Goal: Information Seeking & Learning: Learn about a topic

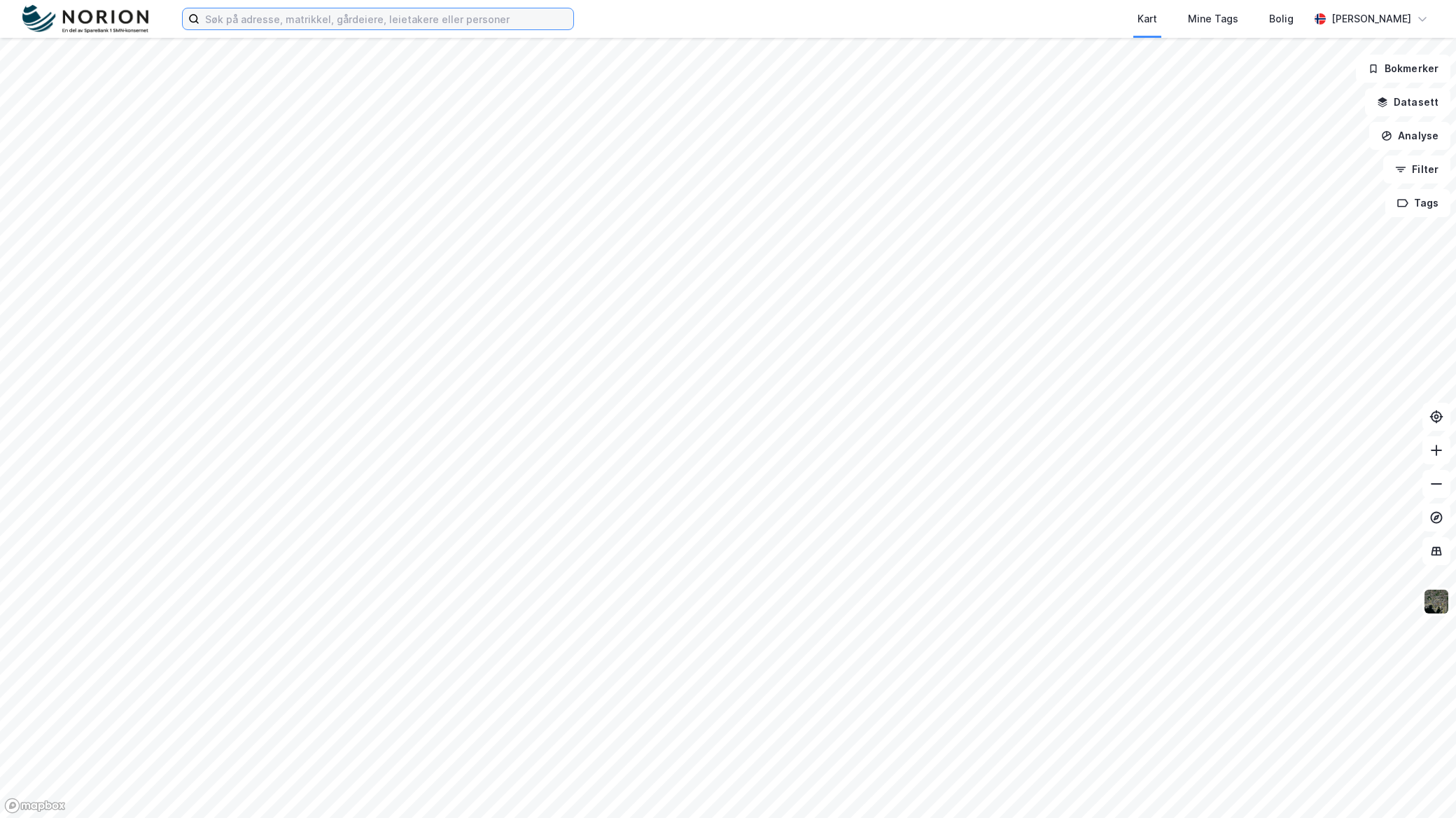
click at [377, 21] on input at bounding box center [386, 19] width 374 height 21
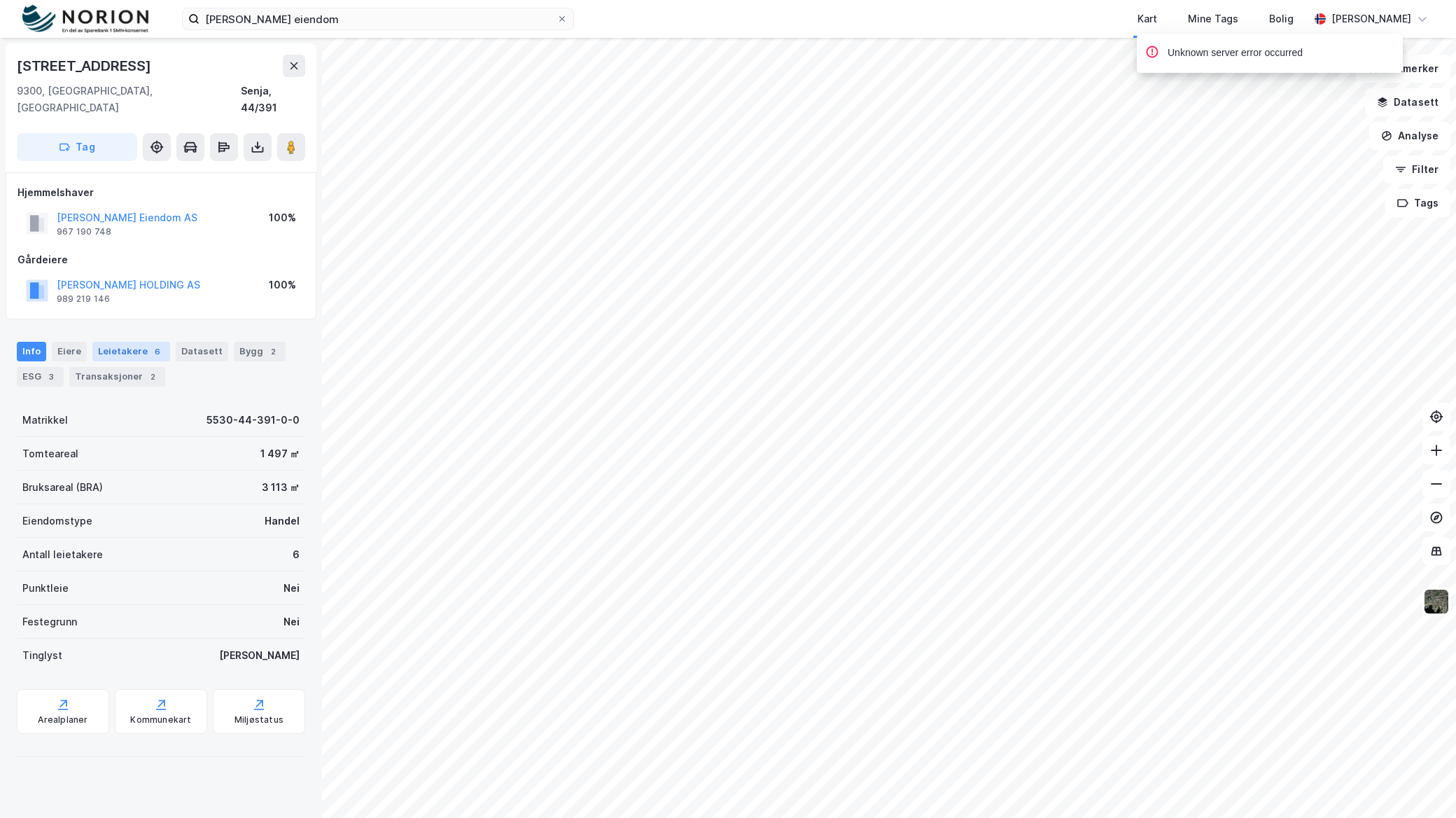
click at [105, 342] on div "Leietakere 6" at bounding box center [131, 351] width 78 height 20
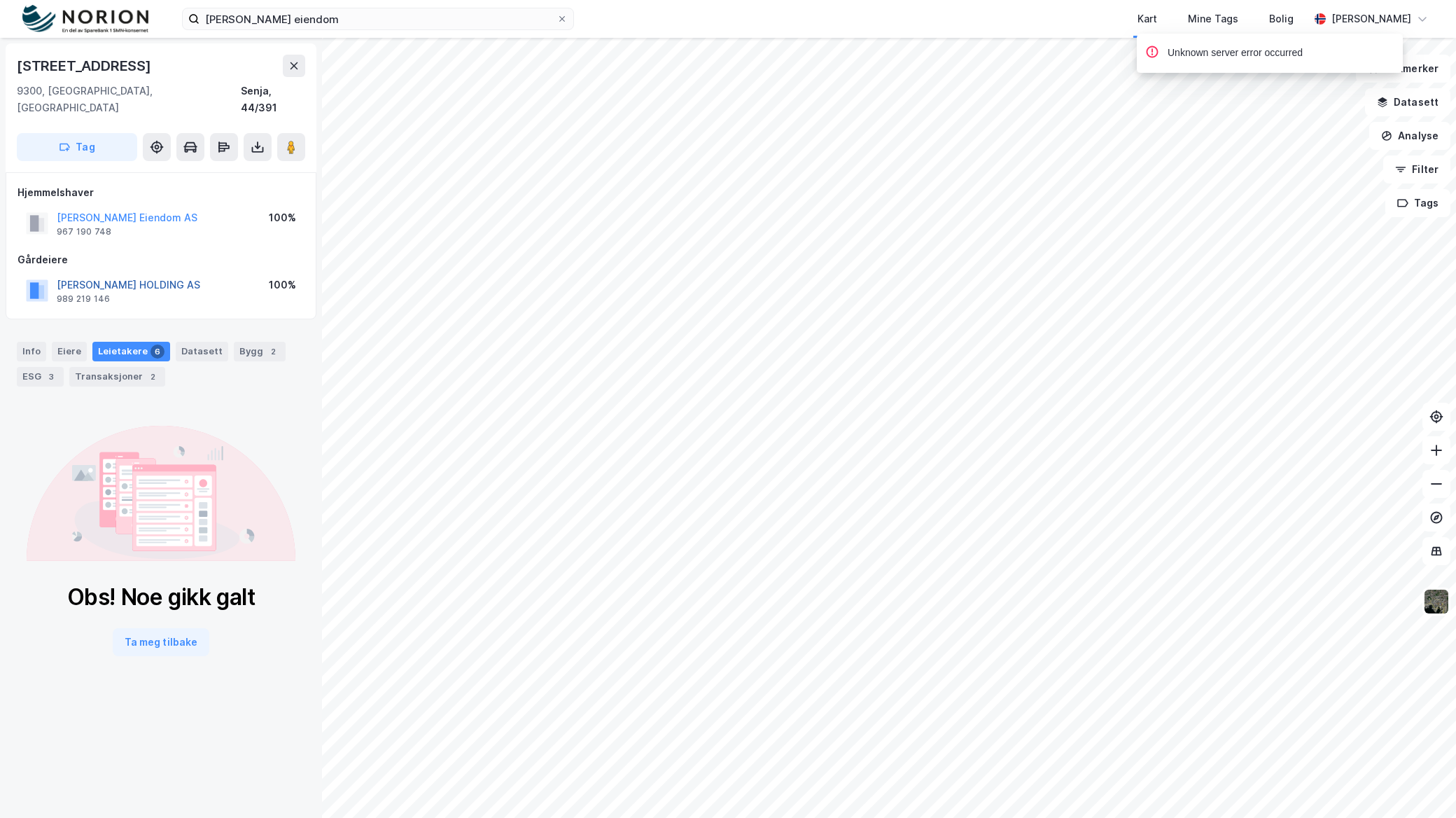
click at [0, 0] on button "[PERSON_NAME] HOLDING AS" at bounding box center [0, 0] width 0 height 0
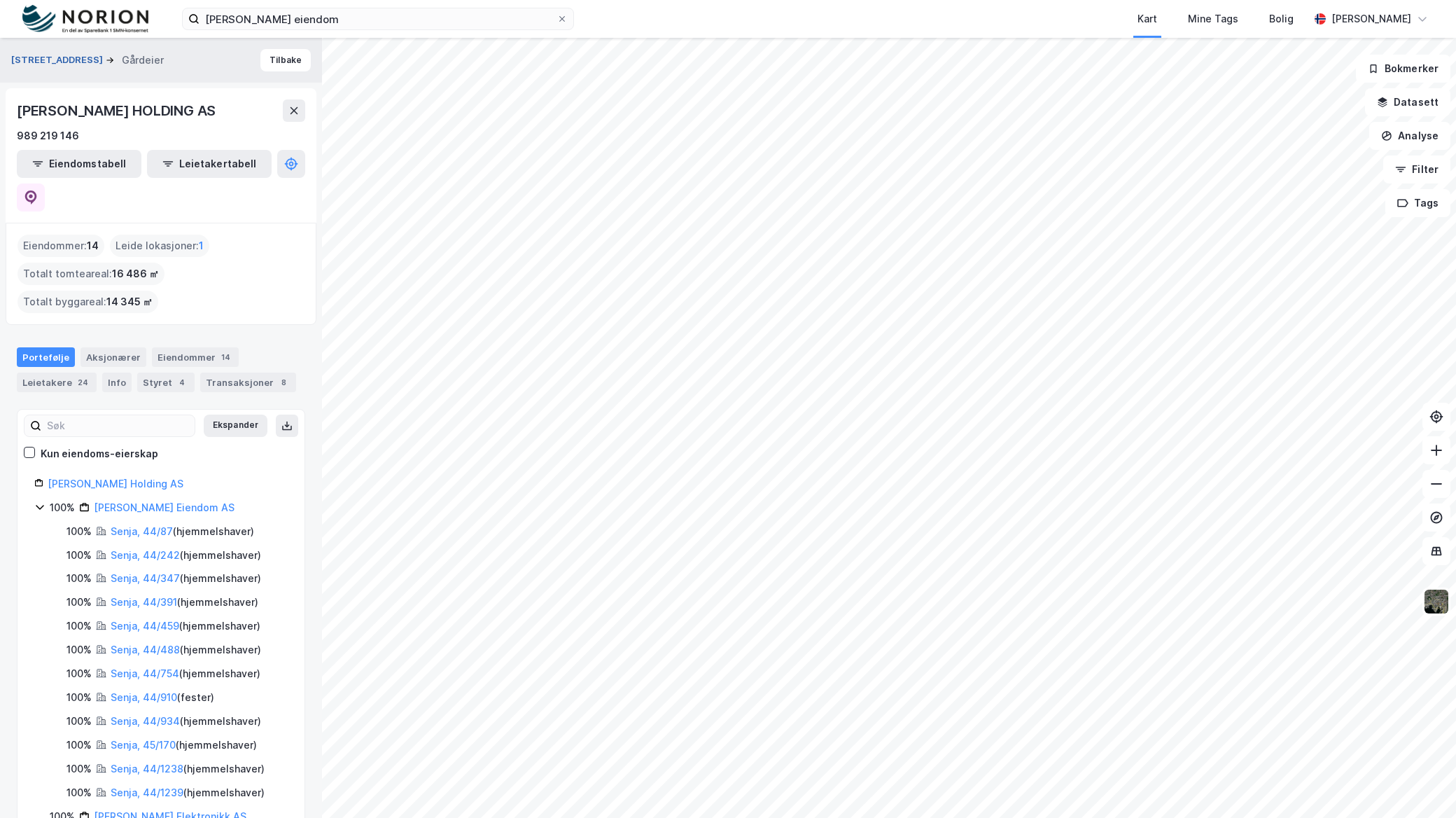
click at [50, 65] on button "[STREET_ADDRESS]" at bounding box center [58, 59] width 94 height 14
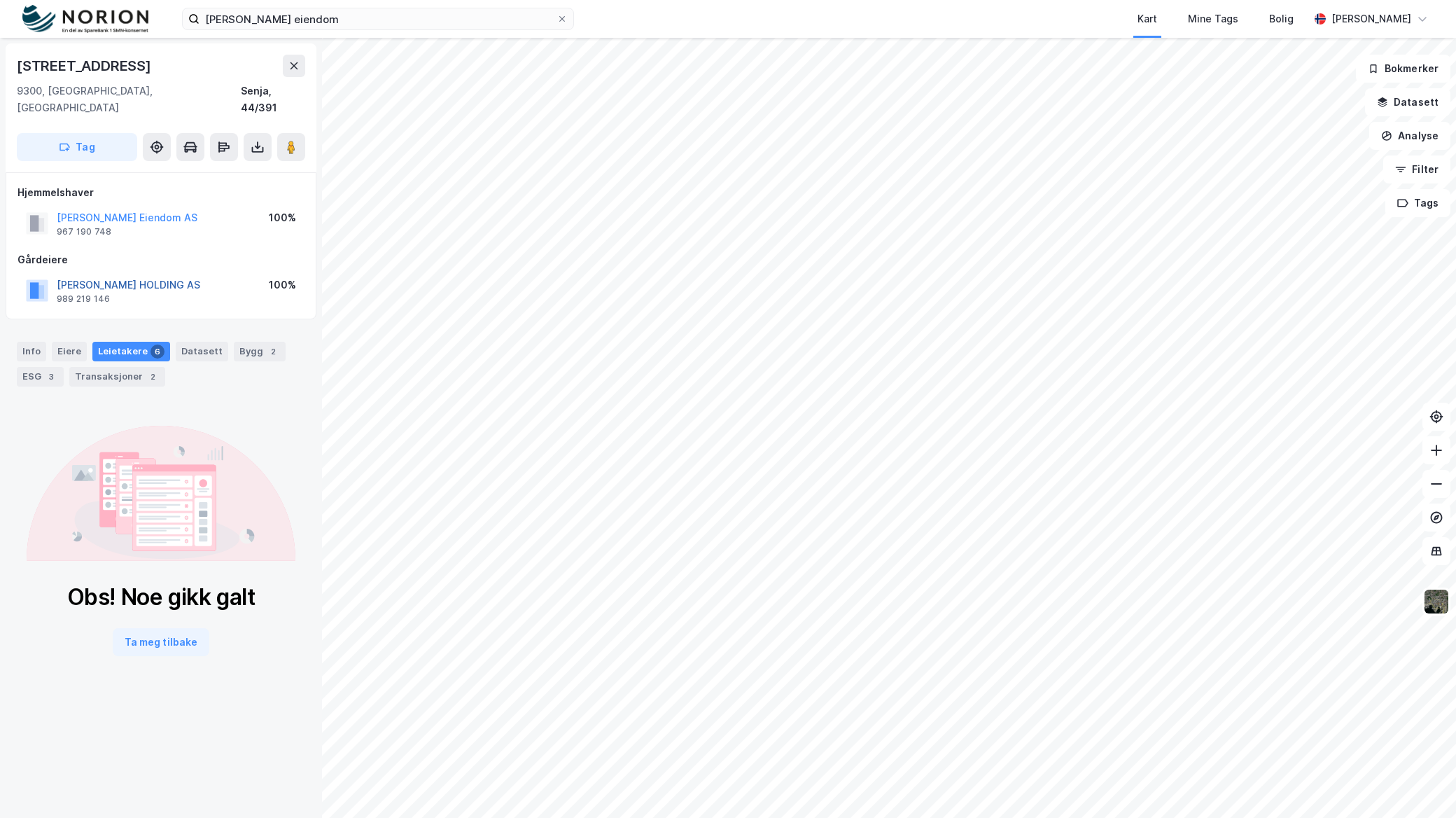
click at [0, 0] on button "[PERSON_NAME] HOLDING AS" at bounding box center [0, 0] width 0 height 0
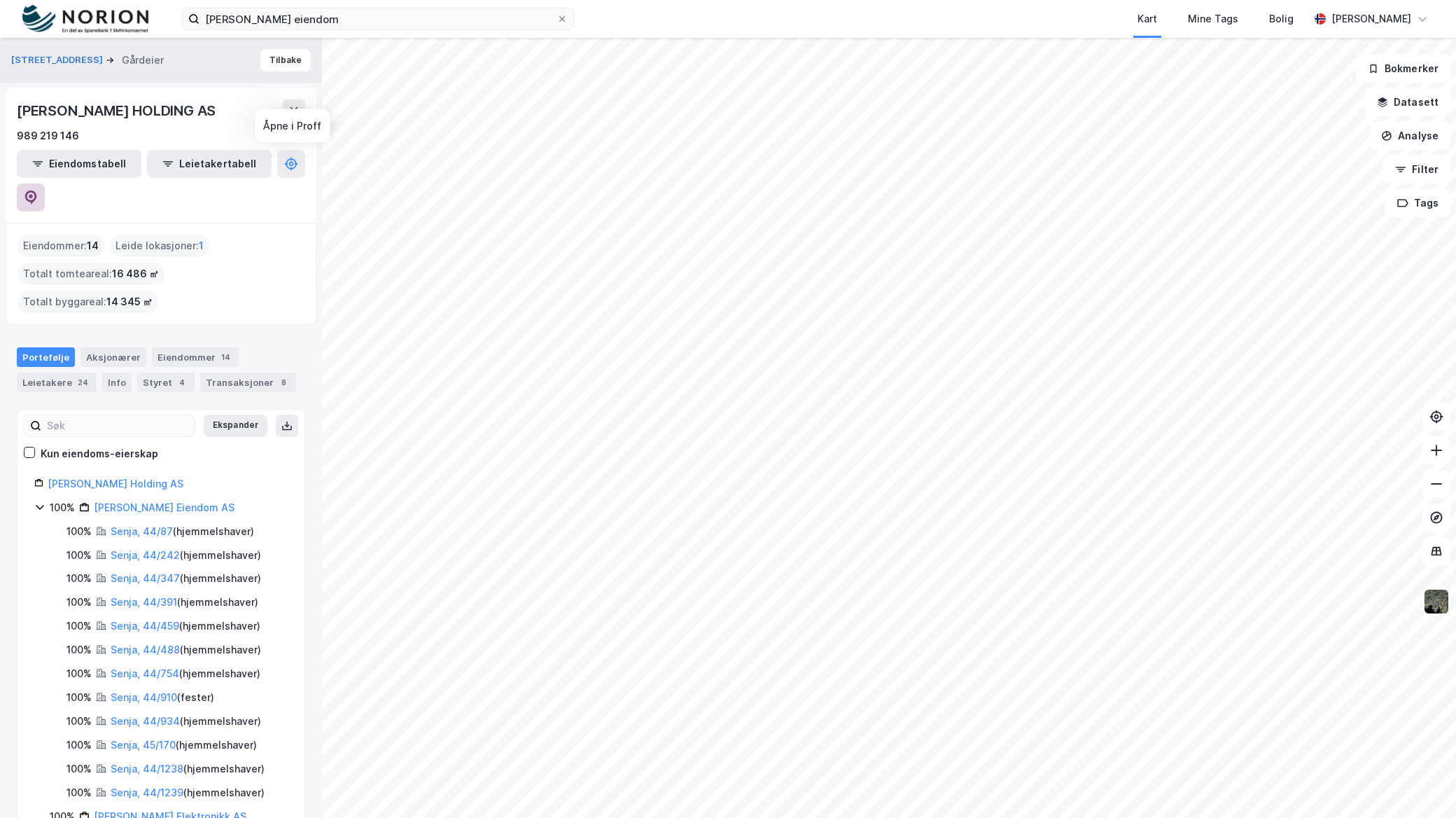
click at [45, 183] on button at bounding box center [30, 197] width 28 height 28
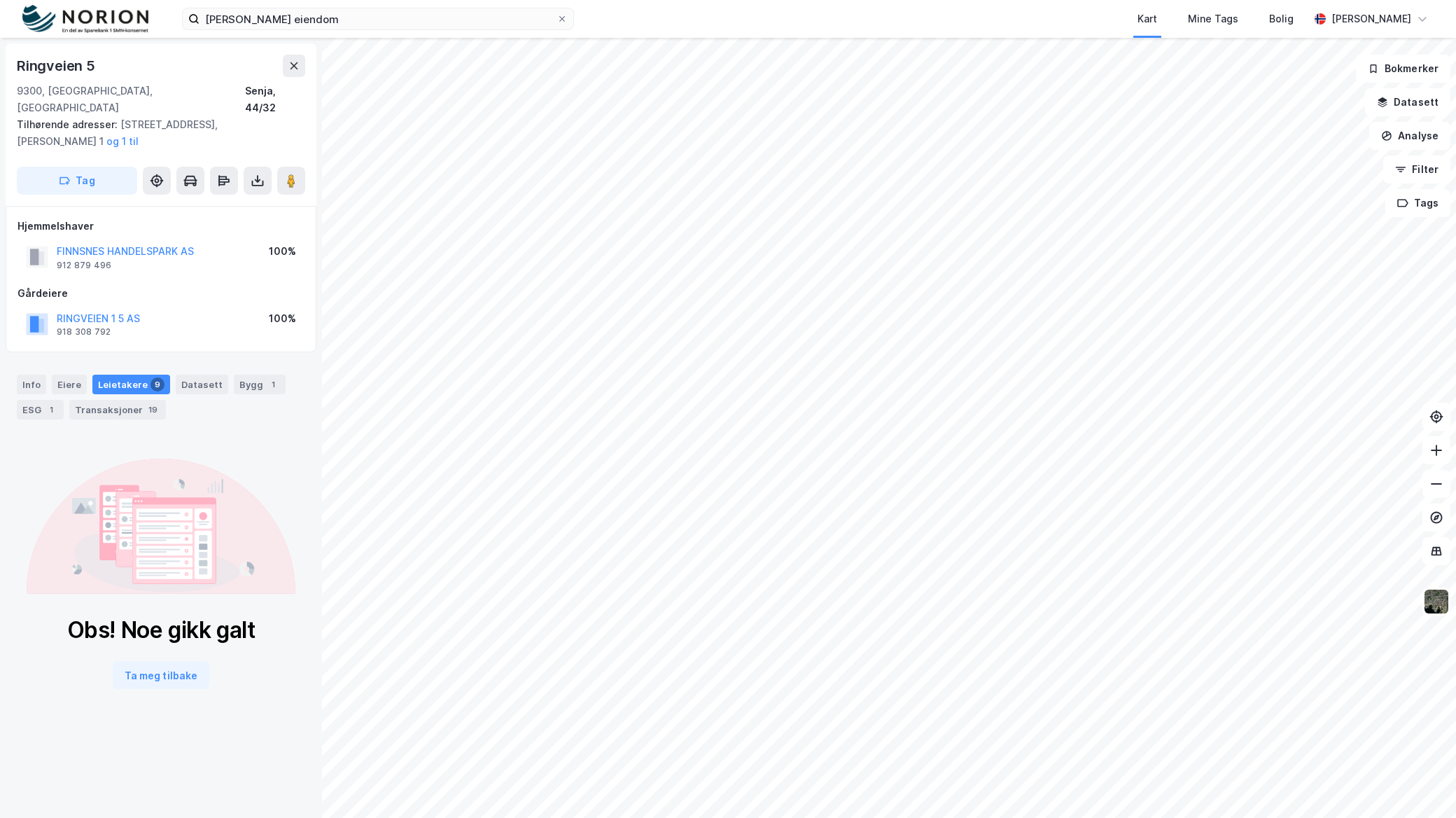
click at [253, 389] on div "Info [PERSON_NAME] 9 Datasett Bygg 1 ESG 1 Transaksjoner 19" at bounding box center [161, 397] width 288 height 45
click at [250, 376] on div "Bygg 1" at bounding box center [259, 384] width 51 height 20
click at [38, 375] on div "Info" at bounding box center [31, 384] width 30 height 20
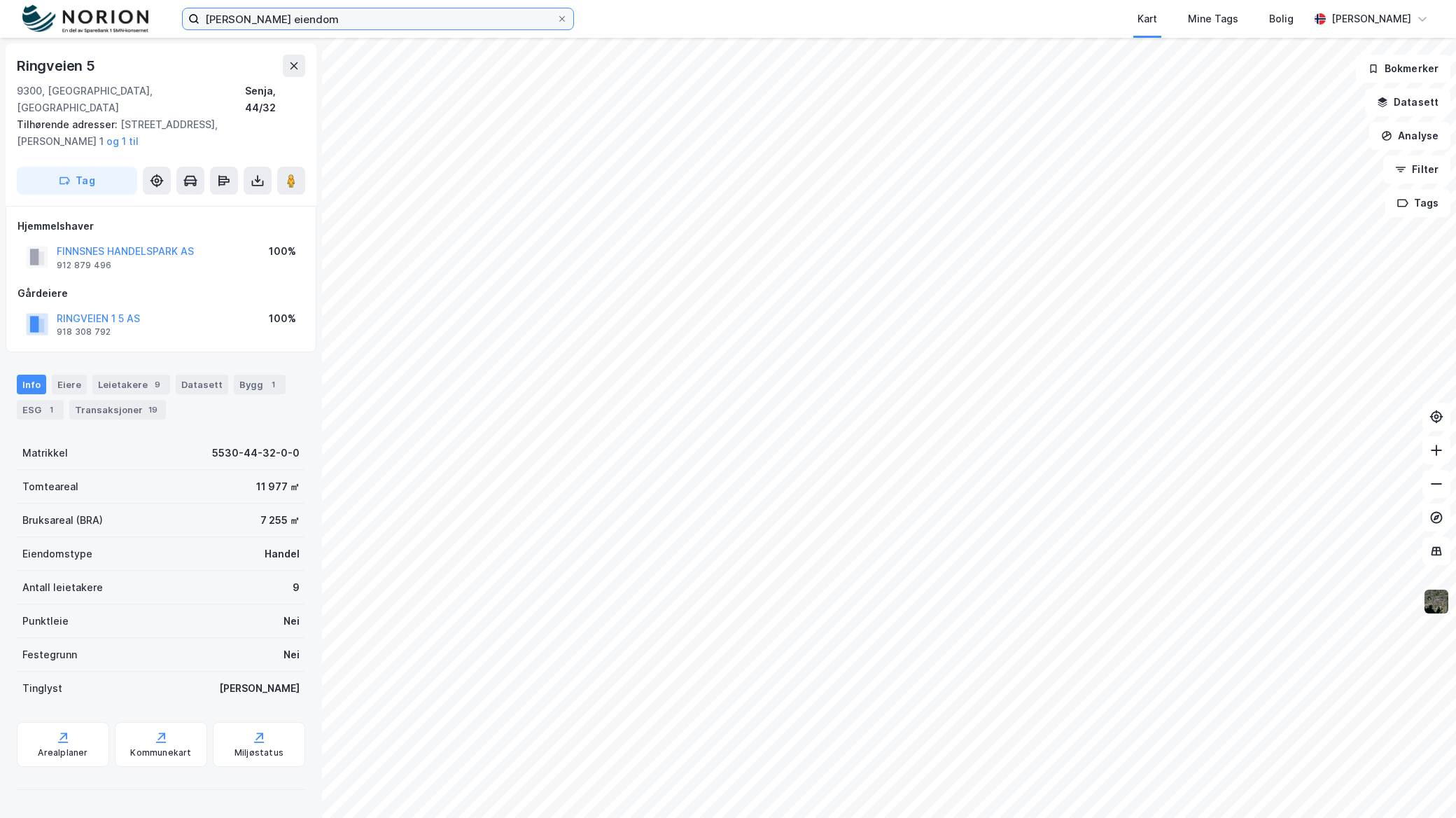
drag, startPoint x: 370, startPoint y: 17, endPoint x: -54, endPoint y: 49, distance: 425.2
click at [0, 49] on html "[PERSON_NAME] eiendom Kart Mine Tags Bolig Mathias [STREET_ADDRESS] Senja, 44/3…" at bounding box center [728, 409] width 1456 height 818
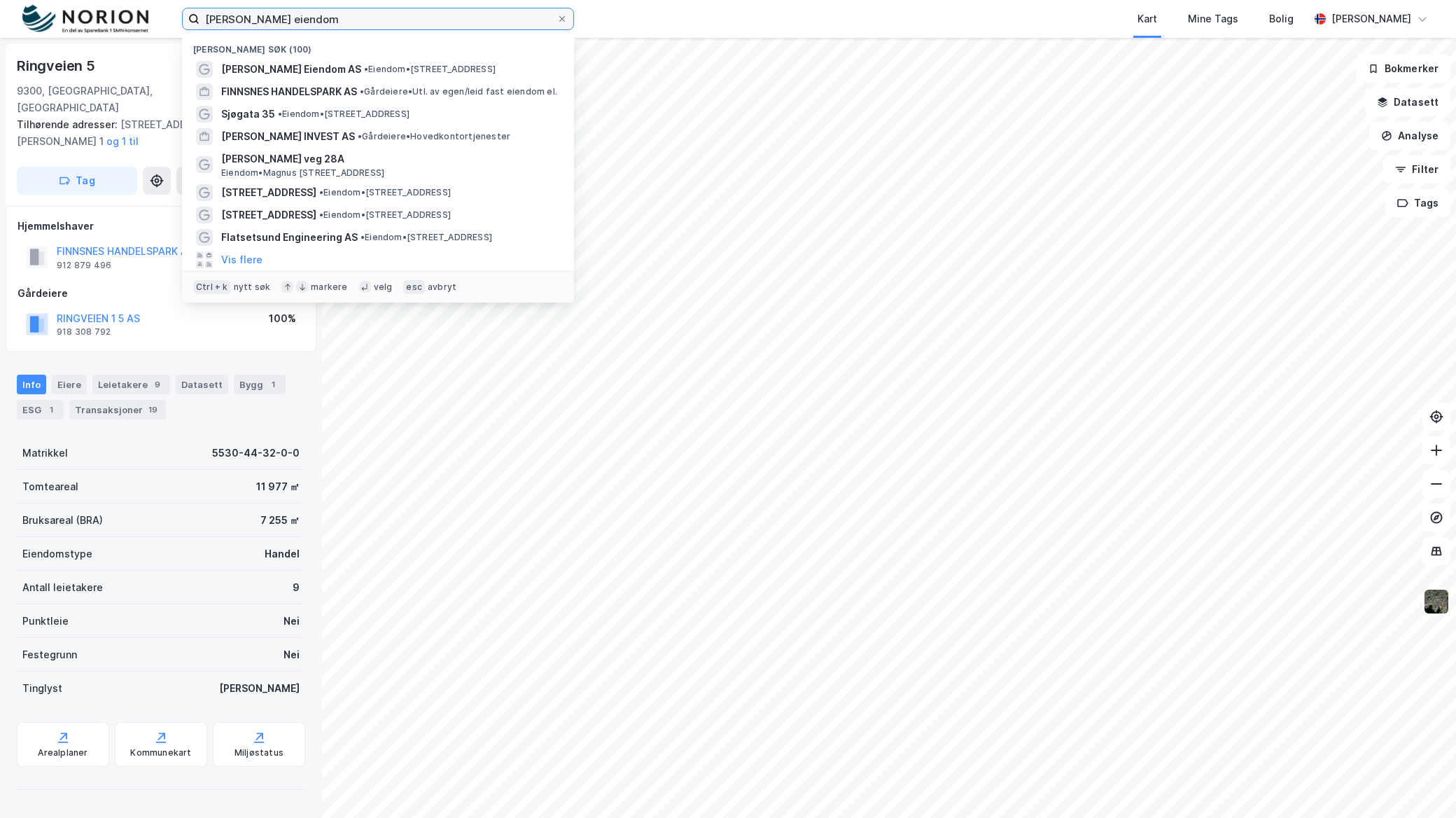
paste input "Prestegårdsmyra Eiendom AS"
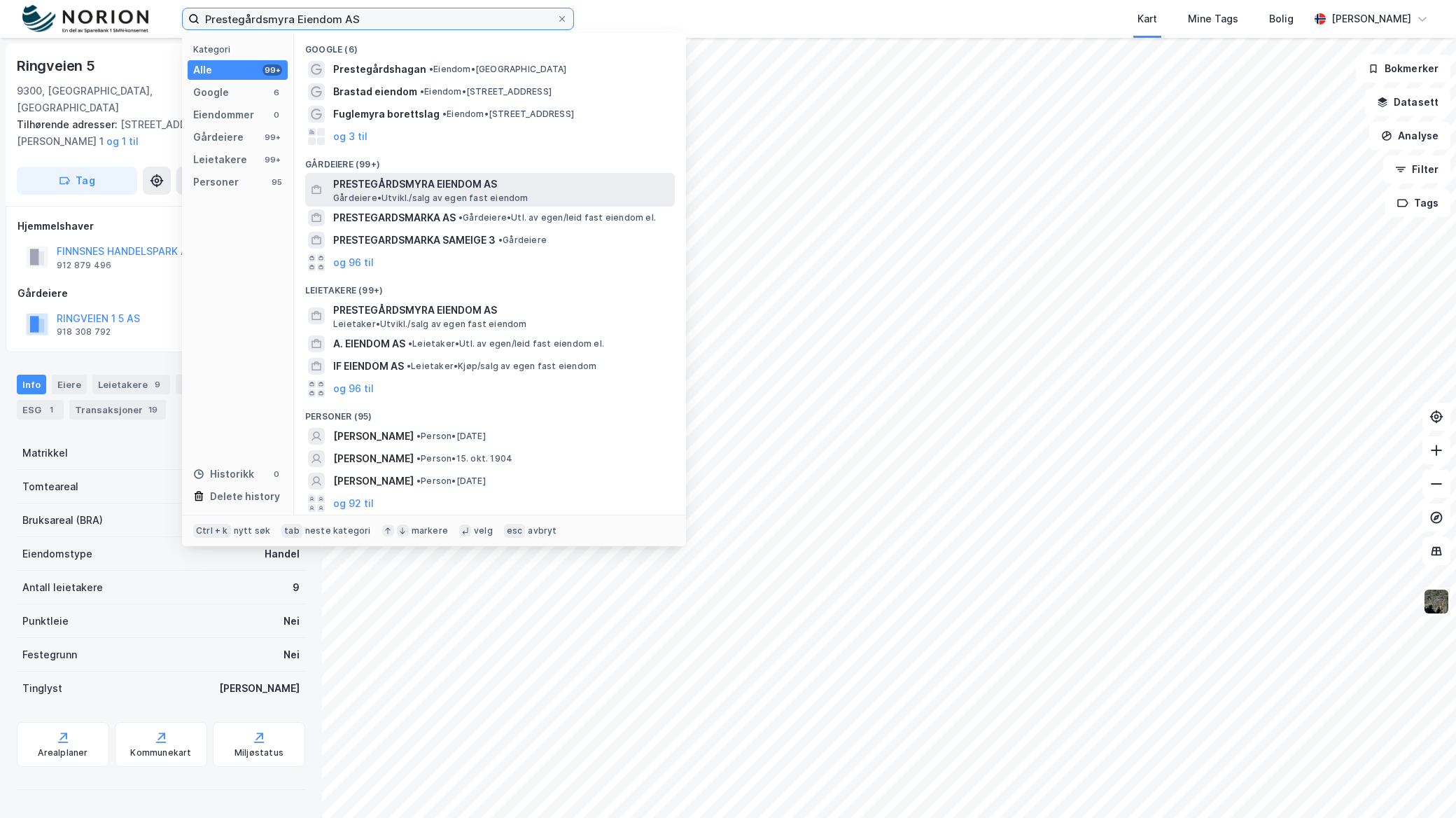
type input "Prestegårdsmyra Eiendom AS"
click at [455, 191] on span "PRESTEGÅRDSMYRA EIENDOM AS" at bounding box center [502, 183] width 336 height 17
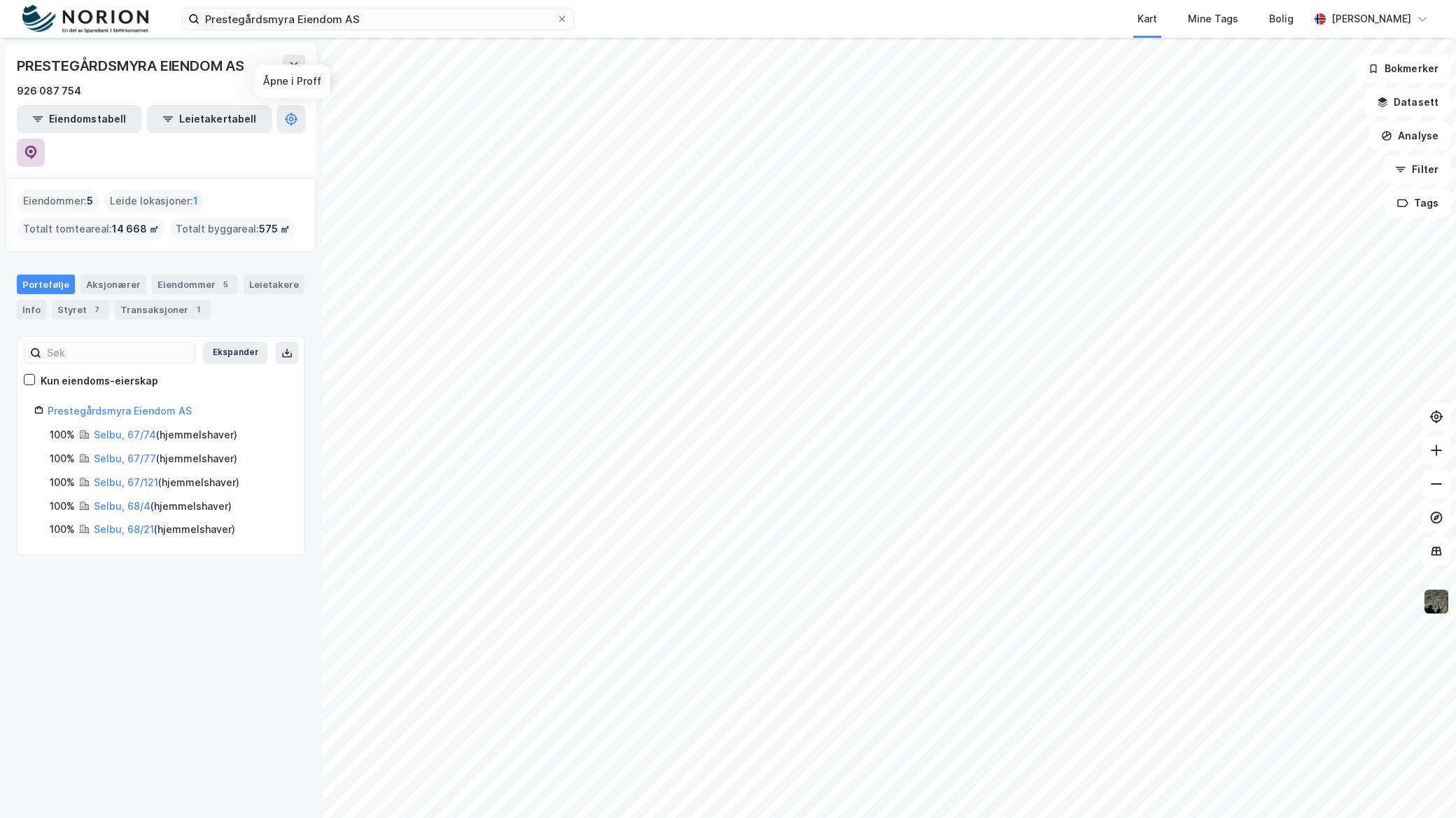
click at [37, 146] on icon at bounding box center [31, 152] width 12 height 14
click at [204, 275] on div "Eiendommer 5" at bounding box center [195, 284] width 86 height 20
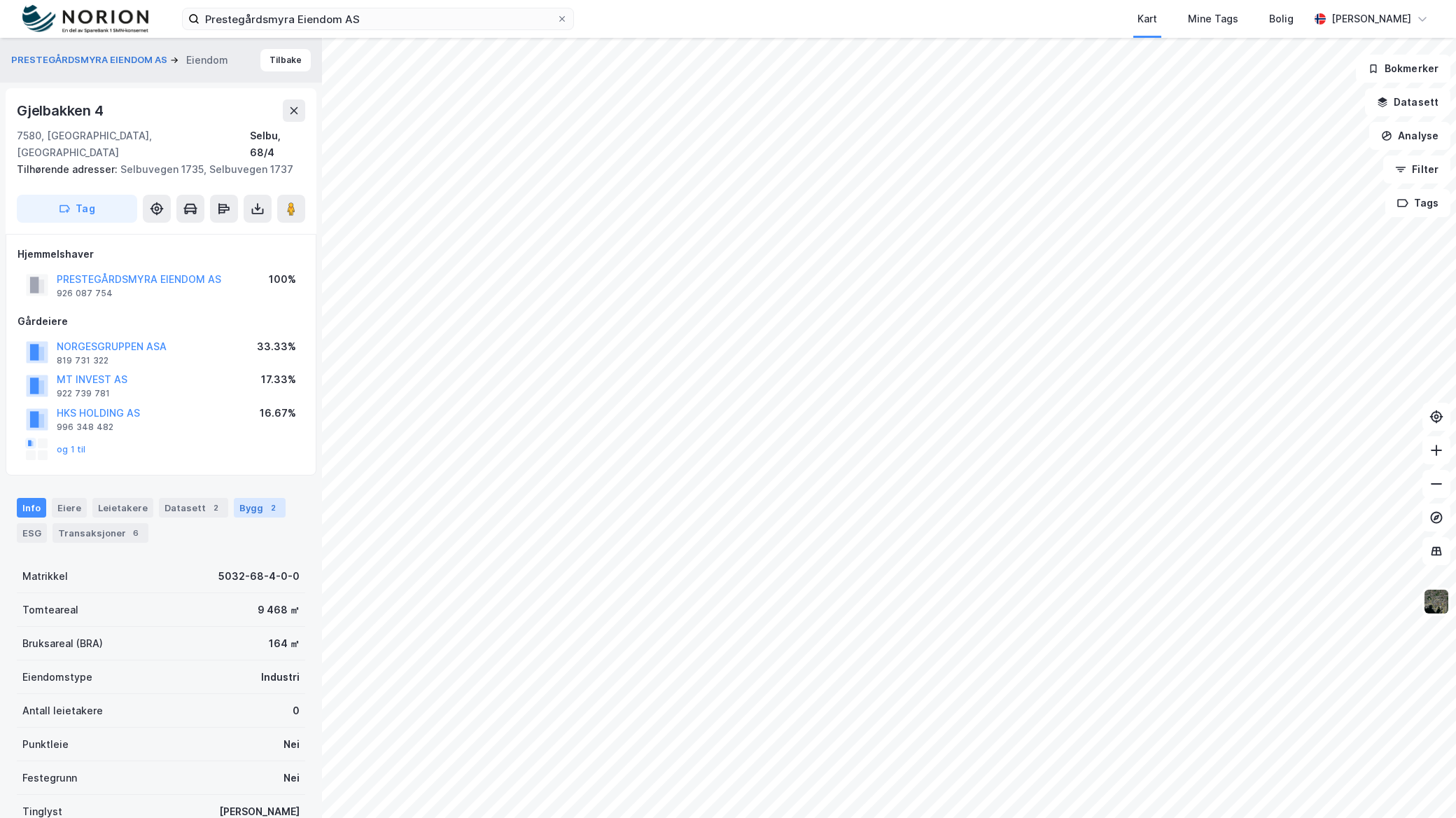
click at [254, 498] on div "Bygg 2" at bounding box center [259, 508] width 51 height 20
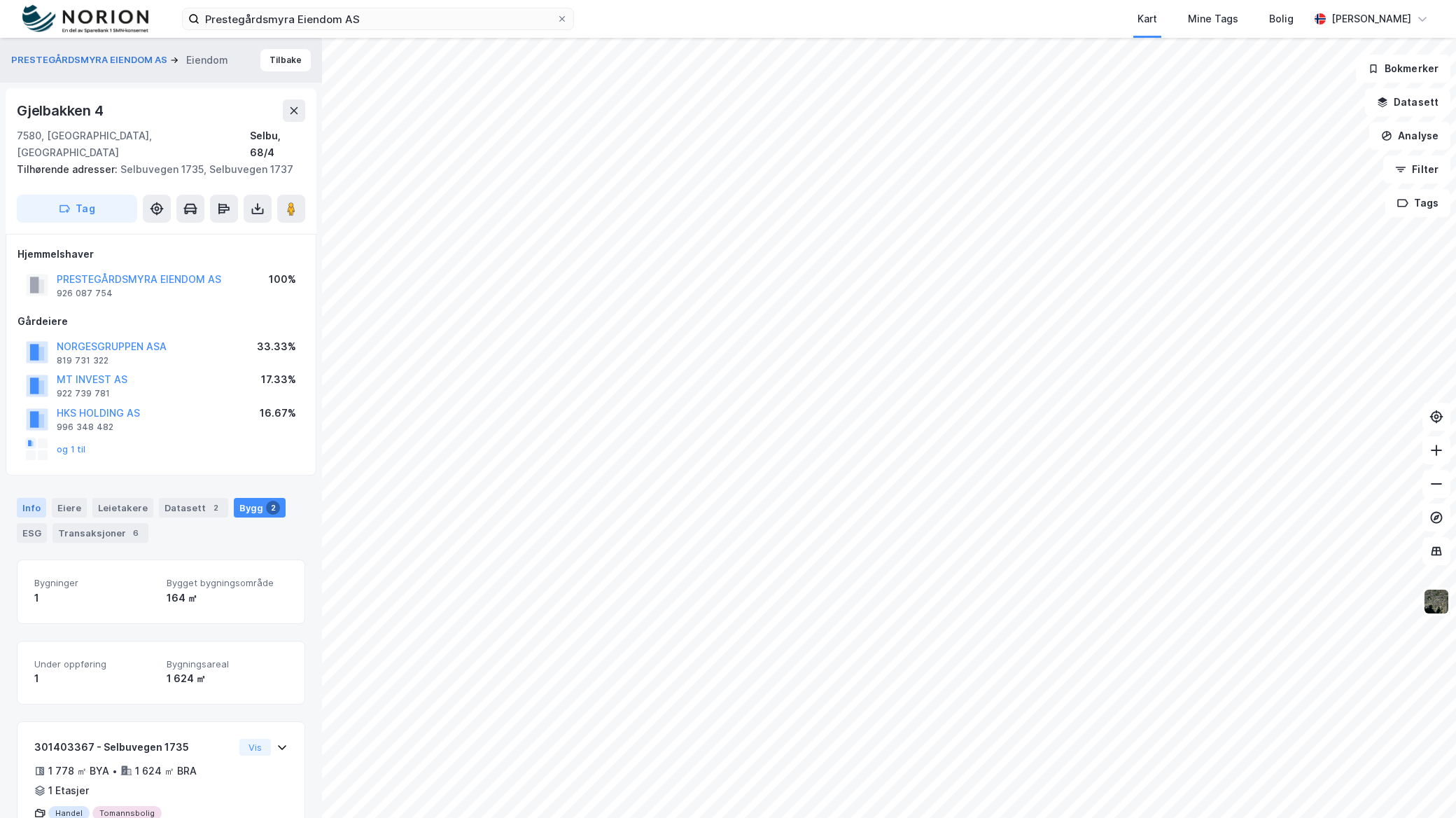
click at [39, 498] on div "Info" at bounding box center [31, 508] width 30 height 20
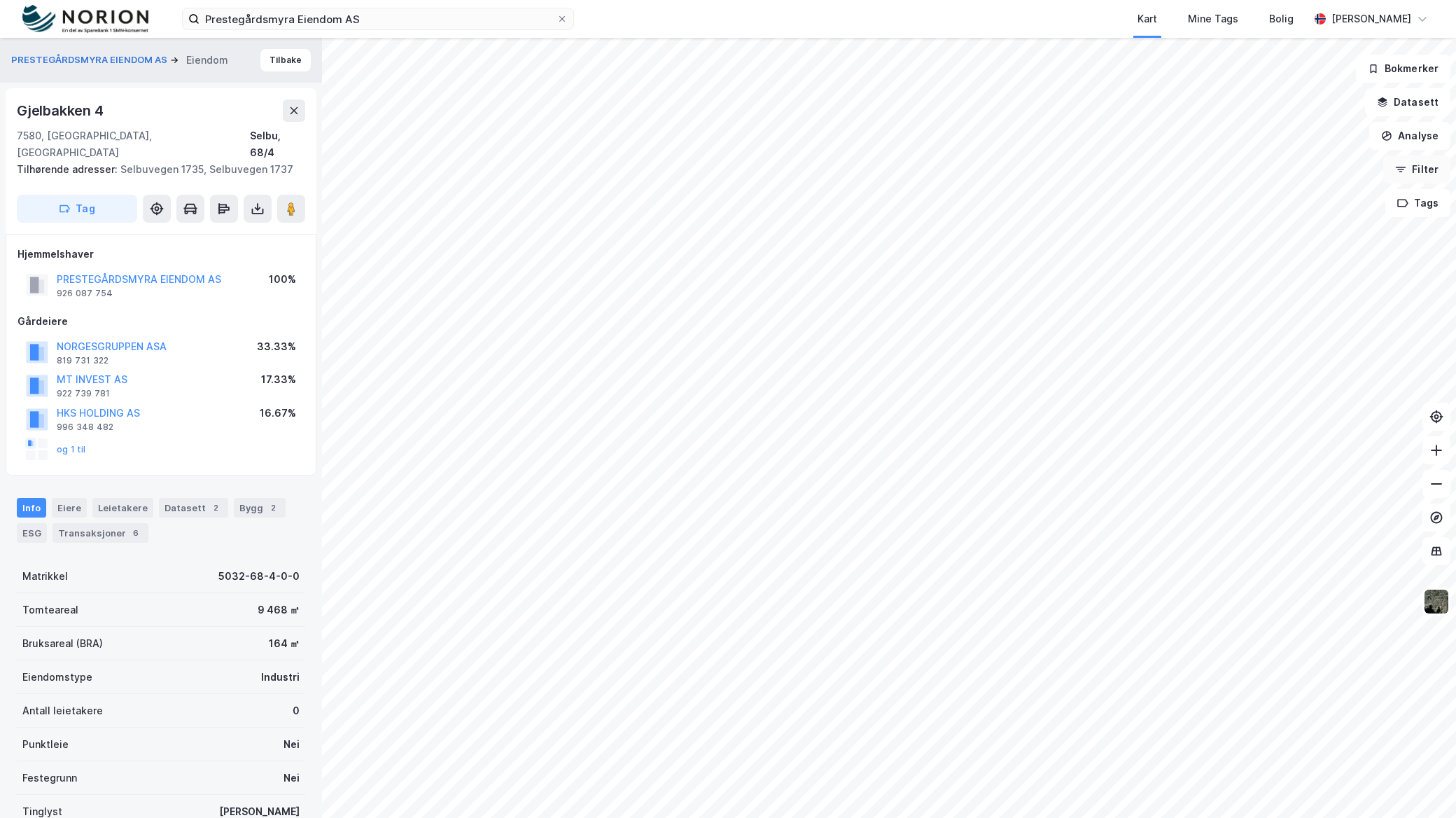
click at [1426, 173] on button "Filter" at bounding box center [1417, 169] width 67 height 28
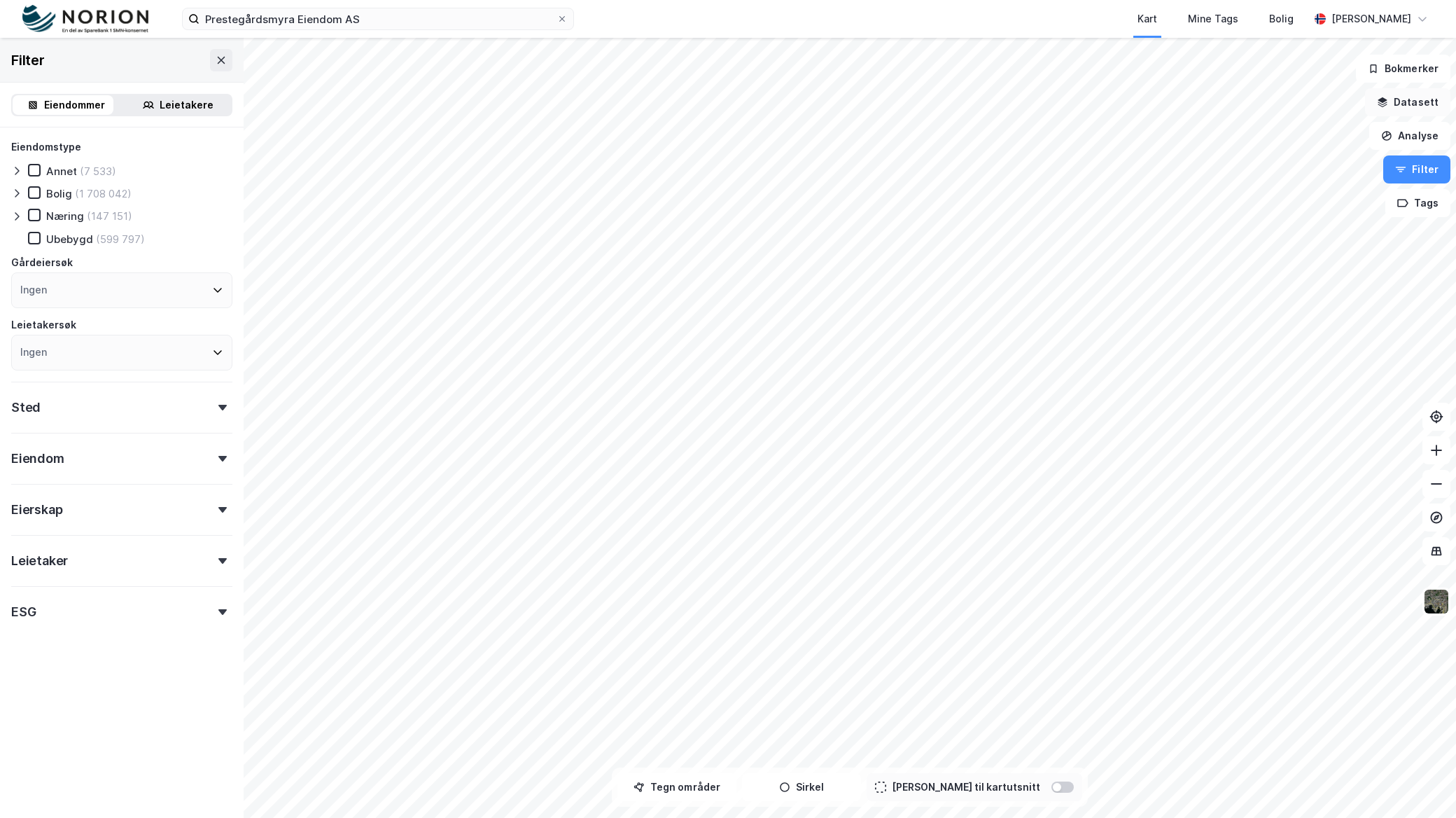
click at [1413, 98] on button "Datasett" at bounding box center [1408, 102] width 86 height 28
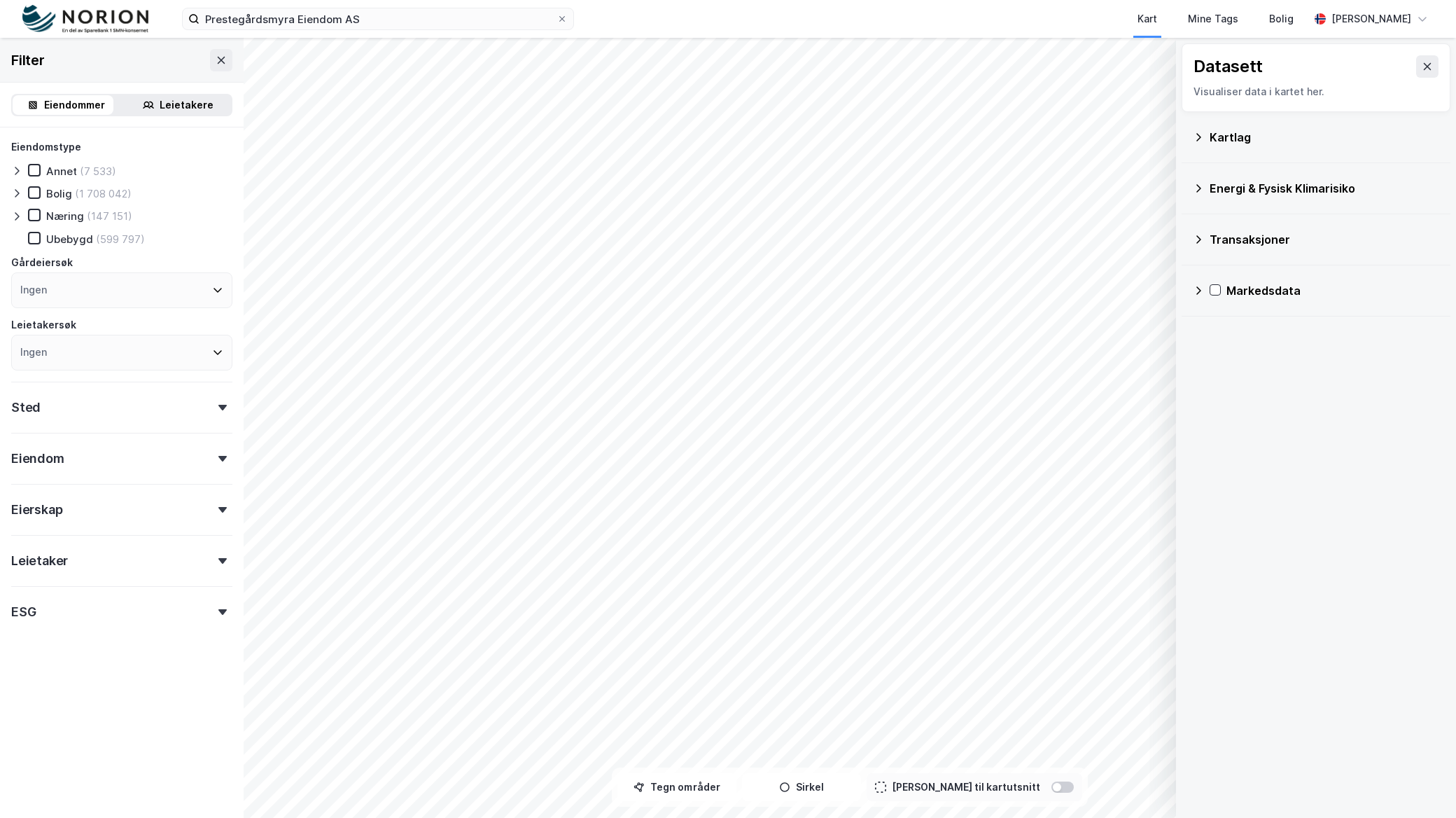
click at [1208, 136] on div "Kartlag" at bounding box center [1316, 137] width 246 height 33
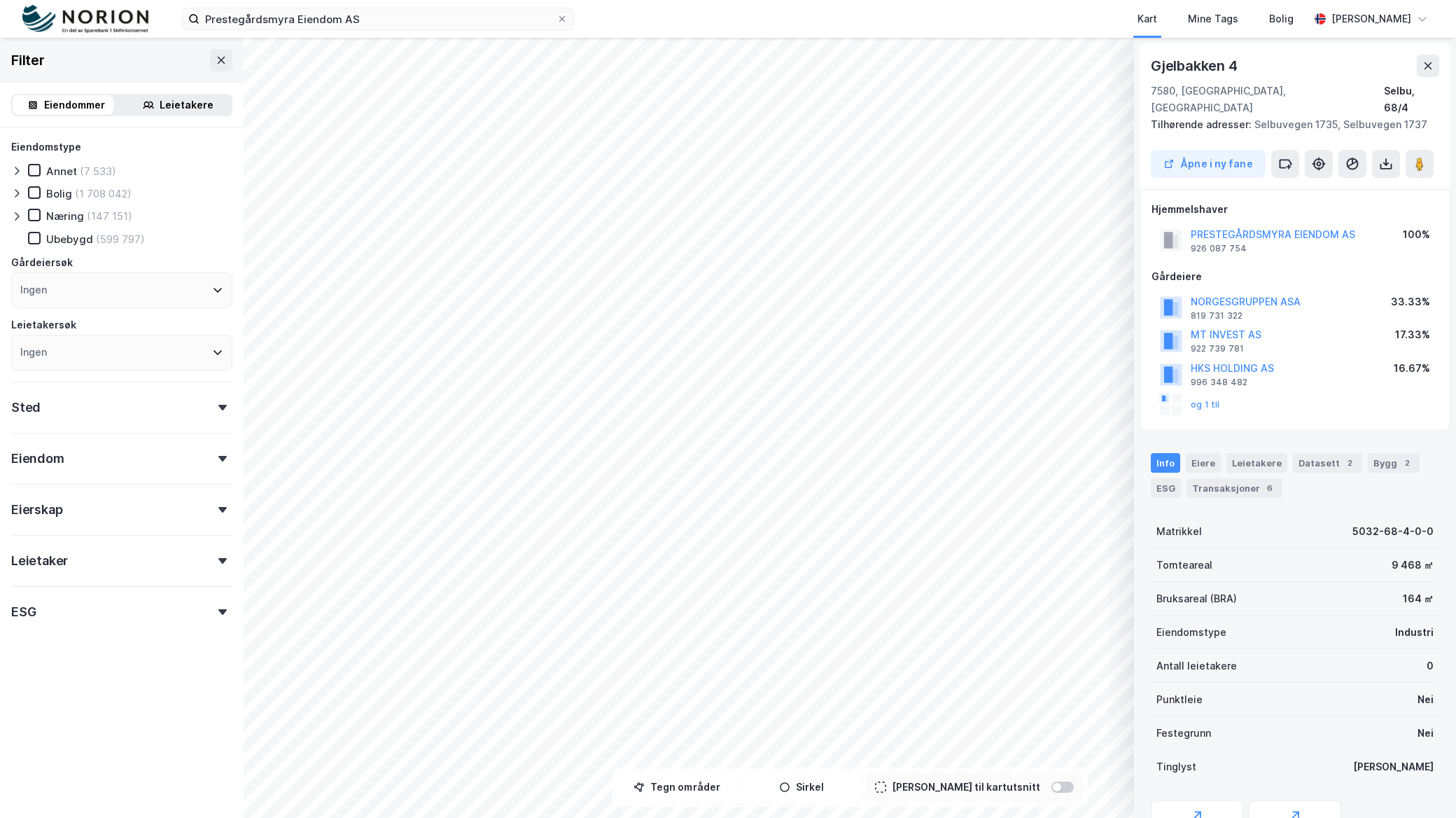
scroll to position [1, 0]
click at [216, 58] on icon at bounding box center [221, 59] width 11 height 11
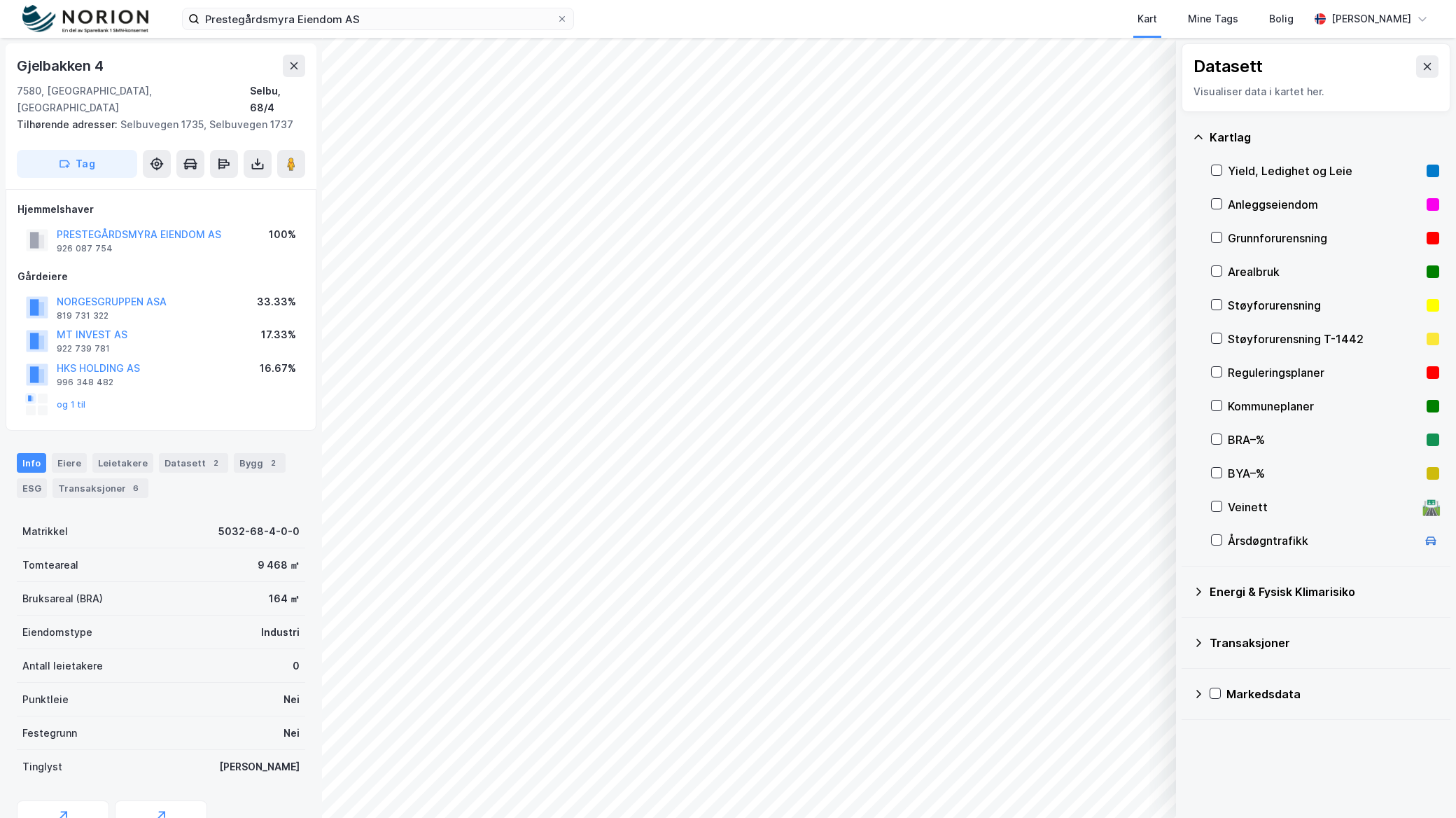
scroll to position [1, 0]
click at [90, 800] on div "Geoinnsyn" at bounding box center [63, 822] width 93 height 45
click at [1217, 367] on icon at bounding box center [1217, 372] width 10 height 10
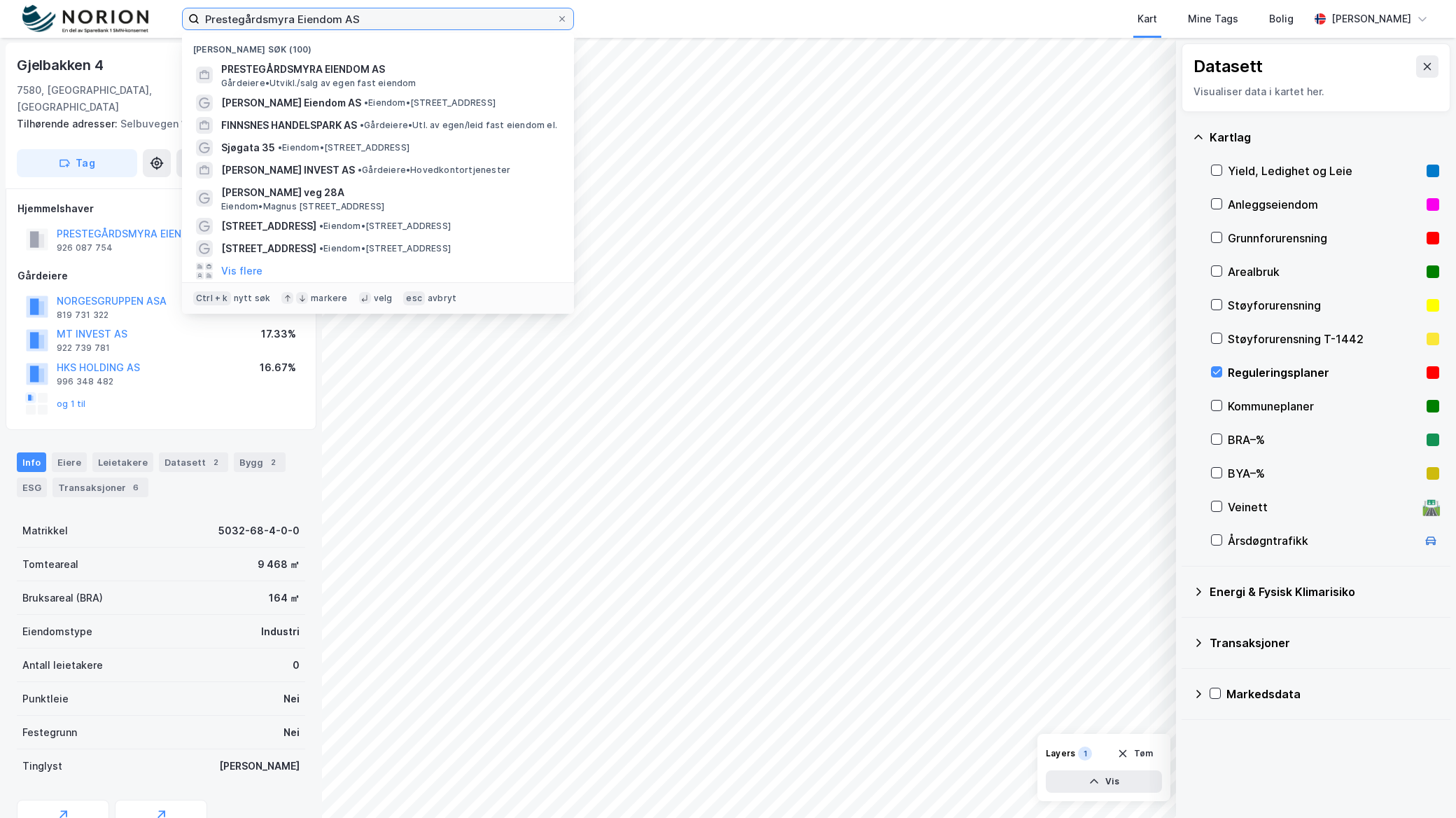
click at [372, 16] on input "Prestegårdsmyra Eiendom AS" at bounding box center [378, 19] width 357 height 21
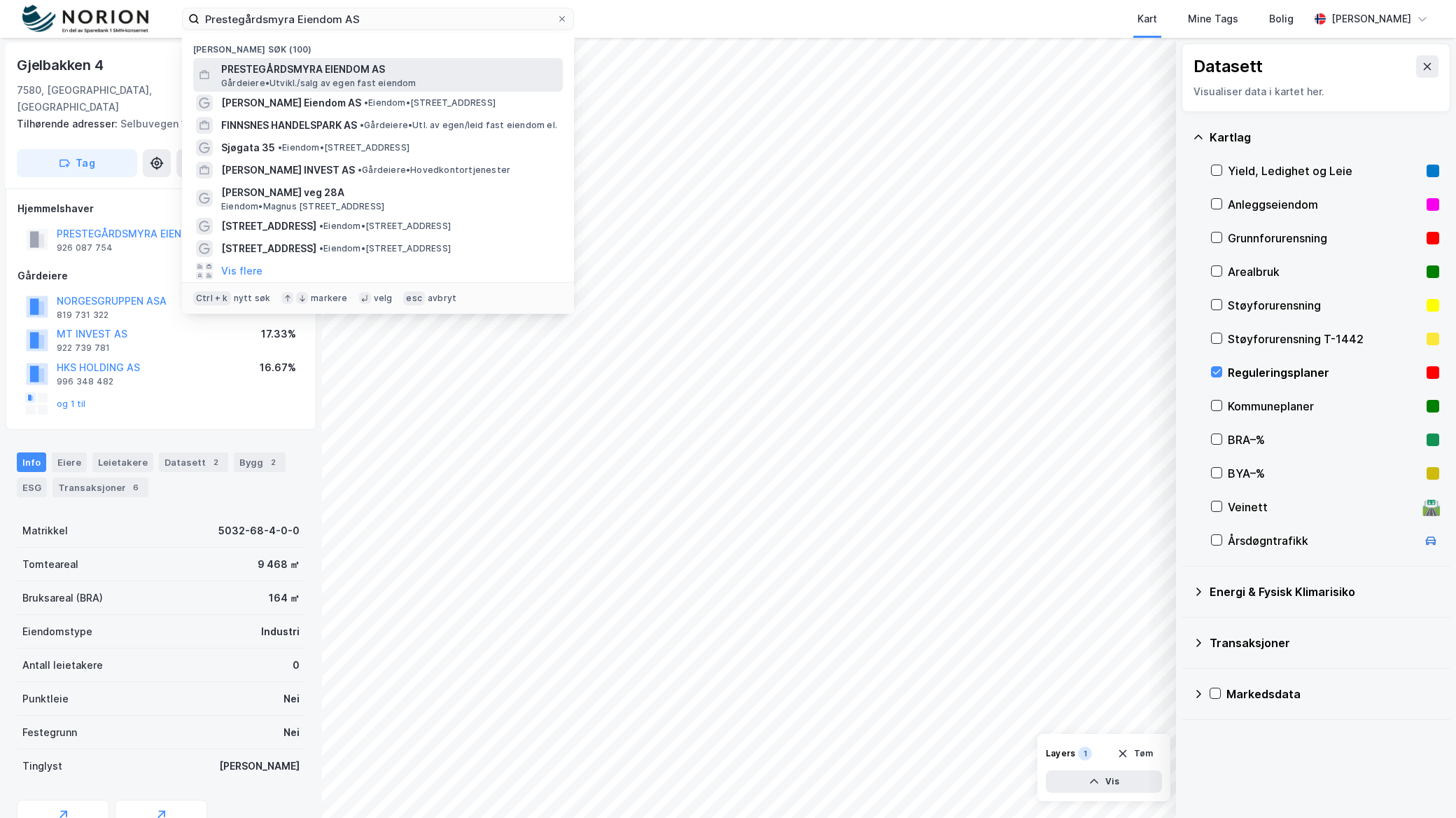
click at [403, 67] on span "PRESTEGÅRDSMYRA EIENDOM AS" at bounding box center [389, 69] width 336 height 17
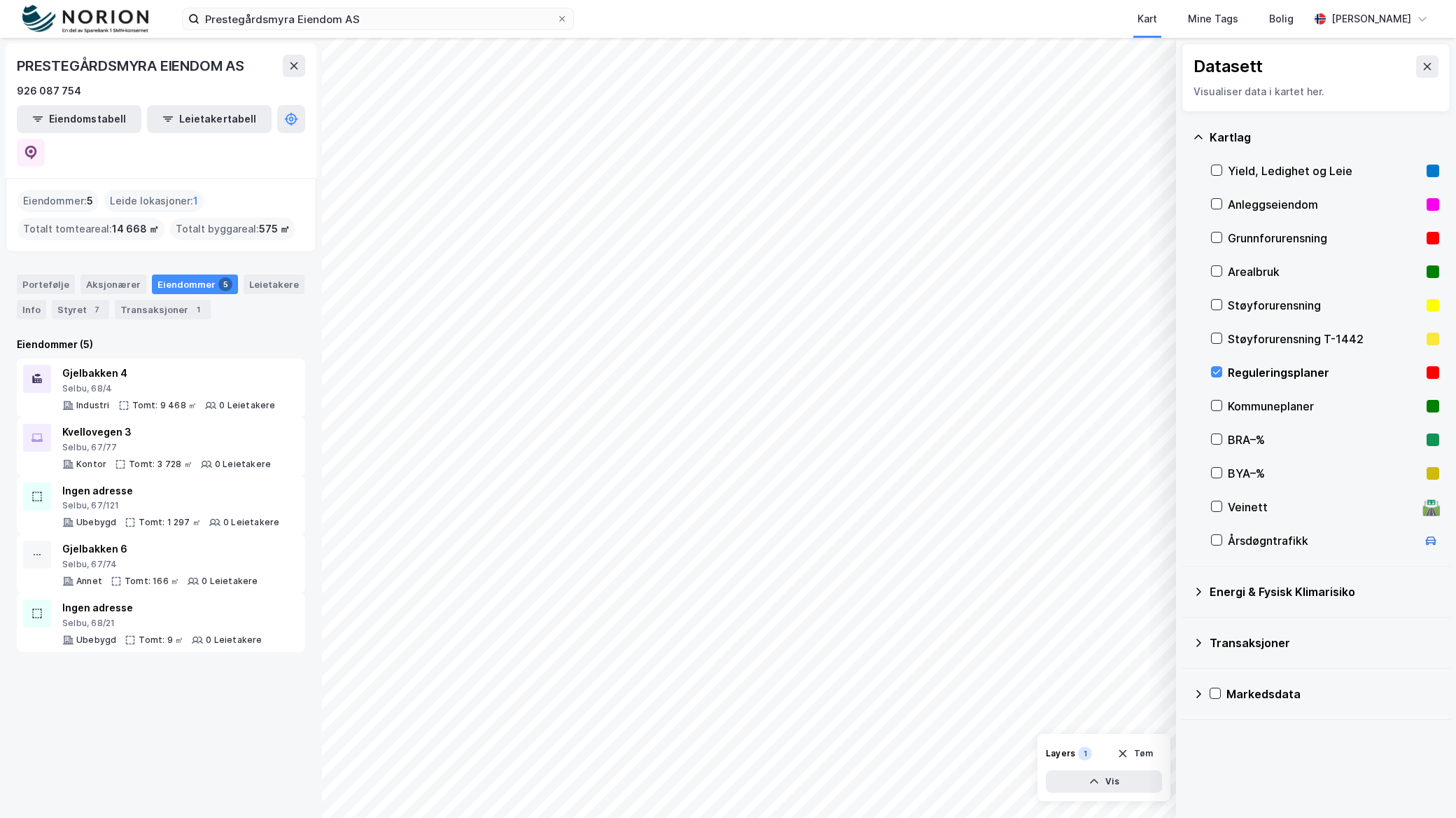
click at [1228, 401] on div "Kommuneplaner" at bounding box center [1324, 406] width 194 height 17
